Goal: Information Seeking & Learning: Learn about a topic

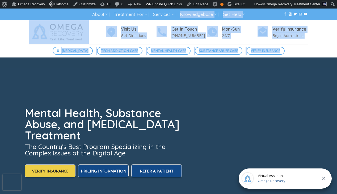
drag, startPoint x: 157, startPoint y: 33, endPoint x: 188, endPoint y: 92, distance: 67.0
click at [91, 26] on link at bounding box center [63, 32] width 69 height 24
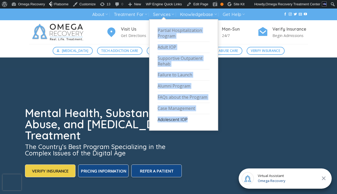
drag, startPoint x: 153, startPoint y: 29, endPoint x: 192, endPoint y: 118, distance: 96.5
click at [192, 118] on ul "Partial Hospitalization Program Adult IOP Supportive Outpatient Rehab Failure t…" at bounding box center [183, 74] width 69 height 111
copy ul "Partial Hospitalization Program Adult IOP Supportive Outpatient Rehab Failure t…"
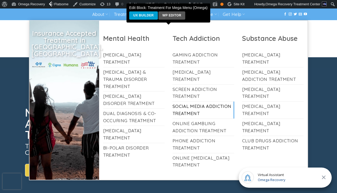
click at [193, 109] on link "Social Media Addiction Treatment" at bounding box center [203, 110] width 62 height 17
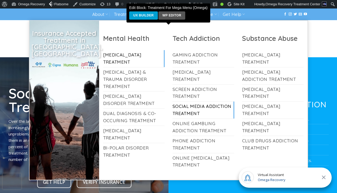
click at [129, 53] on link "[MEDICAL_DATA] Treatment" at bounding box center [134, 58] width 62 height 17
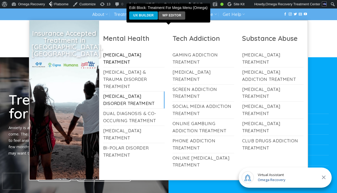
click at [140, 99] on link "[MEDICAL_DATA] Disorder Treatment" at bounding box center [134, 100] width 62 height 17
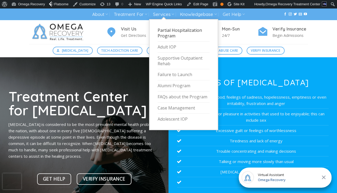
click at [173, 35] on link "Partial Hospitalization Program" at bounding box center [183, 33] width 52 height 17
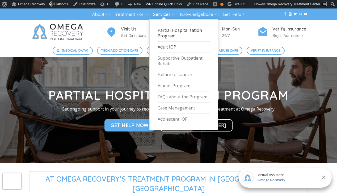
click at [164, 47] on link "Adult IOP" at bounding box center [183, 47] width 52 height 11
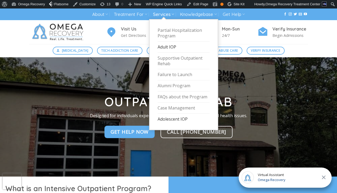
click at [174, 118] on link "Adolescent IOP" at bounding box center [183, 119] width 52 height 11
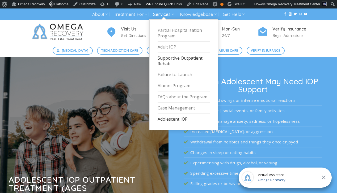
click at [168, 67] on link "Supportive Outpatient Rehab" at bounding box center [183, 61] width 52 height 17
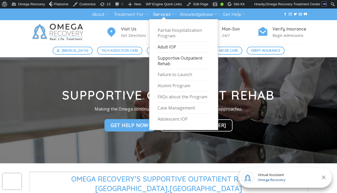
click at [173, 46] on link "Adult IOP" at bounding box center [183, 47] width 52 height 11
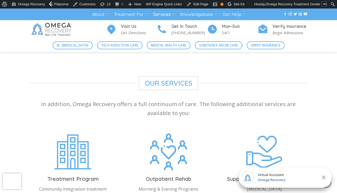
scroll to position [460, 0]
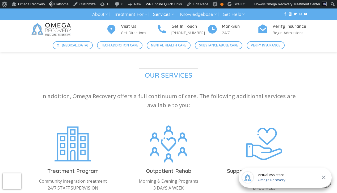
click at [45, 33] on img at bounding box center [52, 29] width 46 height 19
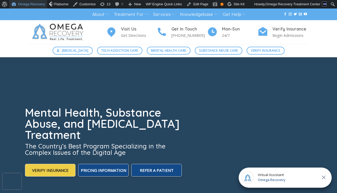
click at [37, 6] on link "Omega Recovery" at bounding box center [28, 4] width 38 height 8
